Goal: Task Accomplishment & Management: Use online tool/utility

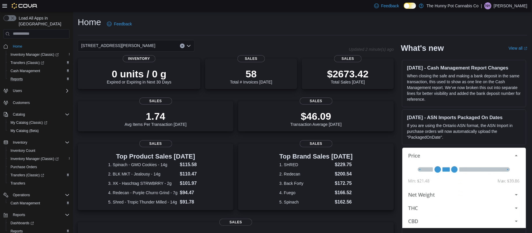
click at [38, 76] on div "Reports" at bounding box center [38, 79] width 61 height 7
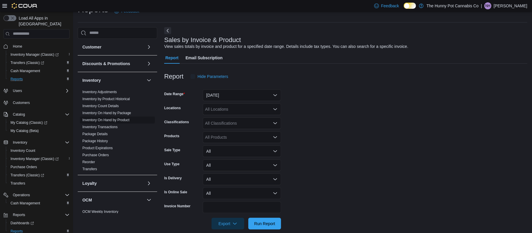
scroll to position [13, 0]
click at [122, 120] on link "Inventory On Hand by Product" at bounding box center [105, 119] width 47 height 4
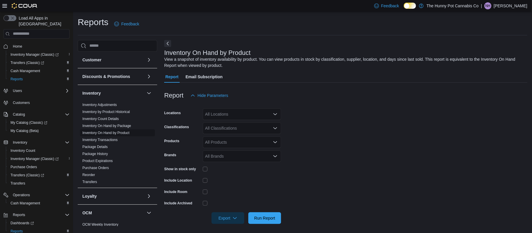
scroll to position [2, 0]
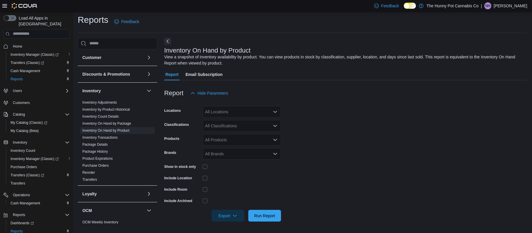
click at [232, 113] on div "All Locations" at bounding box center [242, 112] width 78 height 12
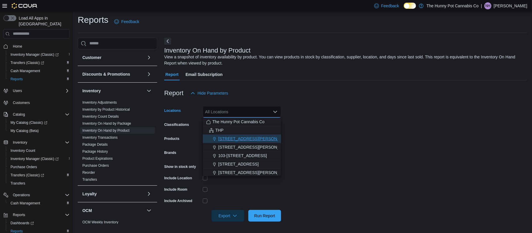
click at [228, 139] on span "[STREET_ADDRESS][PERSON_NAME]" at bounding box center [255, 139] width 74 height 6
click at [357, 163] on form "Locations [STREET_ADDRESS][PERSON_NAME] Combo box. Selected. [STREET_ADDRESS][P…" at bounding box center [345, 160] width 363 height 123
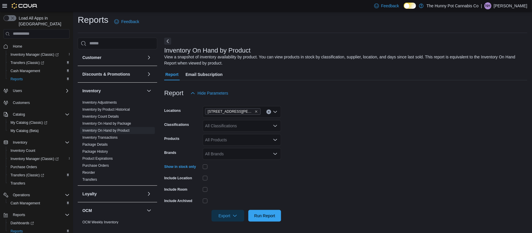
click at [231, 122] on div "All Classifications" at bounding box center [242, 126] width 78 height 12
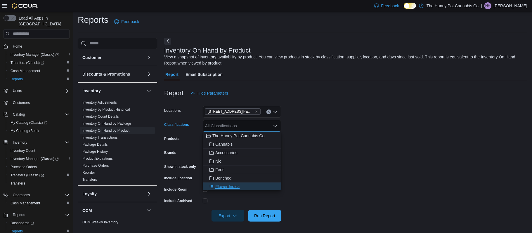
click at [234, 186] on span "Flower Indica" at bounding box center [227, 187] width 24 height 6
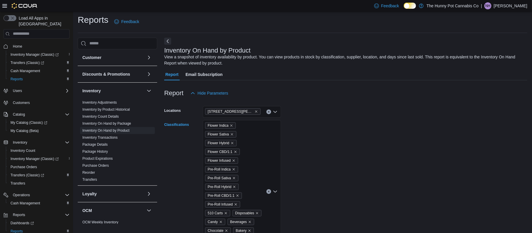
scroll to position [112, 0]
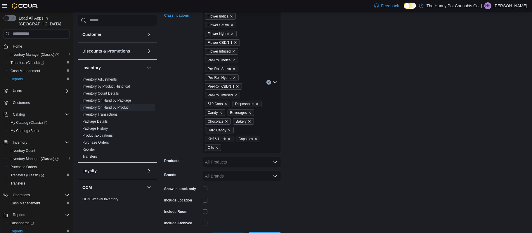
click at [254, 151] on div "Flower Indica Flower Sativa Flower Hybrid Flower CBD/1:1 Flower Infused Pre-Rol…" at bounding box center [242, 82] width 78 height 143
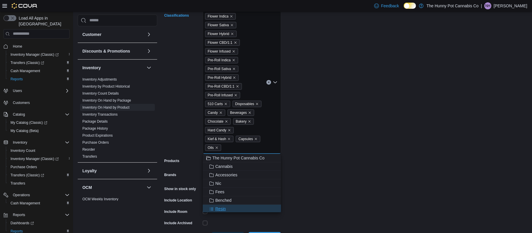
click at [242, 207] on div "Resin" at bounding box center [241, 209] width 71 height 6
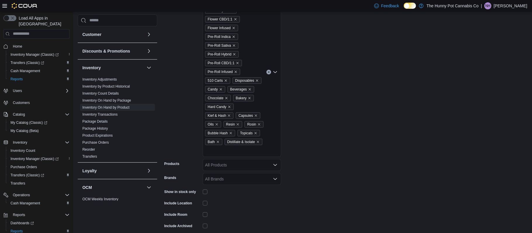
scroll to position [160, 0]
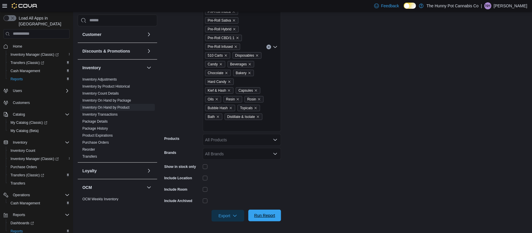
click at [263, 212] on span "Run Report" at bounding box center [265, 216] width 26 height 12
click at [235, 213] on span "Export" at bounding box center [228, 216] width 26 height 12
click at [236, 182] on button "Export to Excel" at bounding box center [227, 179] width 33 height 12
click at [34, 69] on span "Cash Management" at bounding box center [25, 71] width 29 height 5
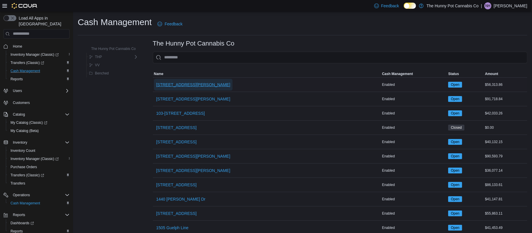
click at [188, 83] on span "[STREET_ADDRESS][PERSON_NAME]" at bounding box center [193, 85] width 74 height 6
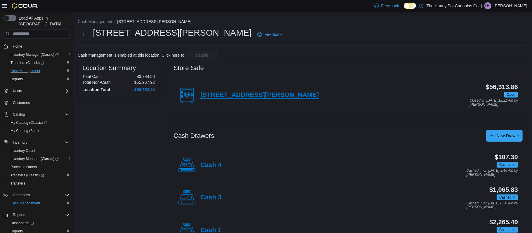
click at [205, 96] on h4 "[STREET_ADDRESS][PERSON_NAME]" at bounding box center [259, 95] width 119 height 8
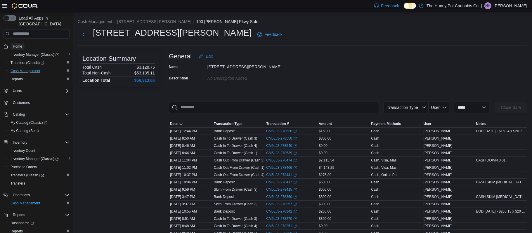
click at [17, 44] on span "Home" at bounding box center [17, 46] width 9 height 5
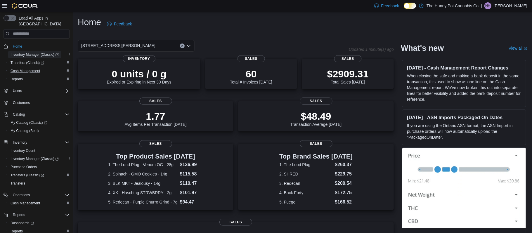
click at [16, 52] on span "Inventory Manager (Classic)" at bounding box center [35, 54] width 48 height 5
